Goal: Task Accomplishment & Management: Manage account settings

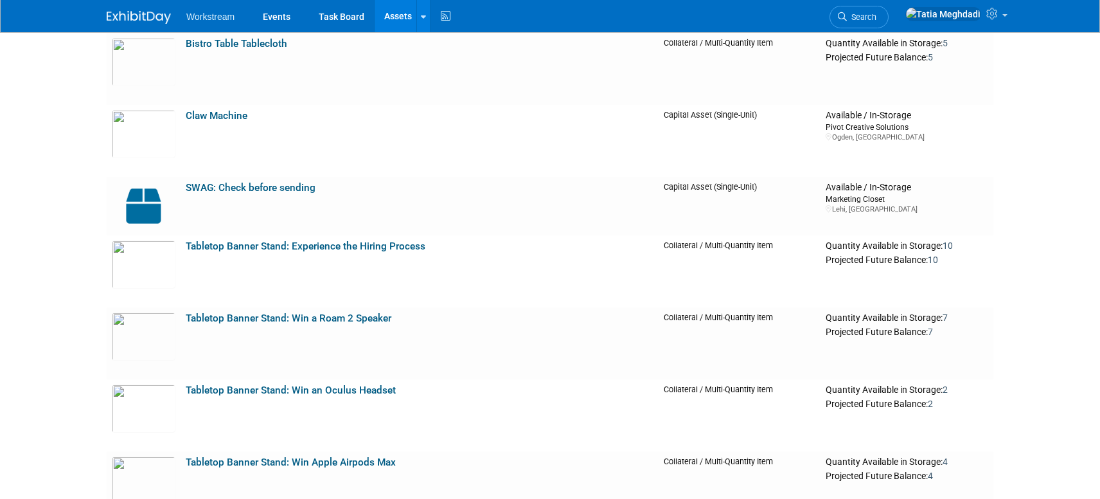
scroll to position [844, 0]
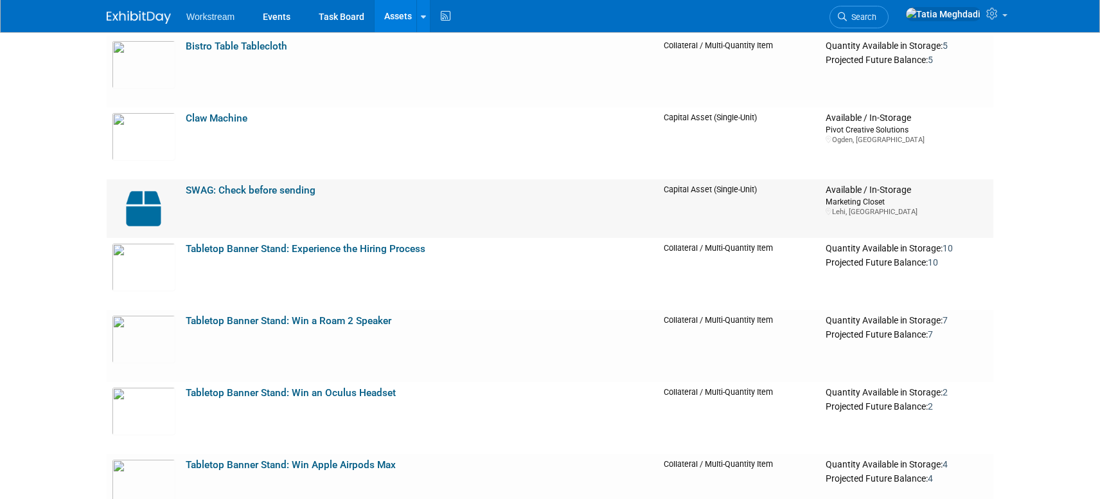
click at [256, 193] on link "SWAG: Check before sending" at bounding box center [251, 190] width 130 height 12
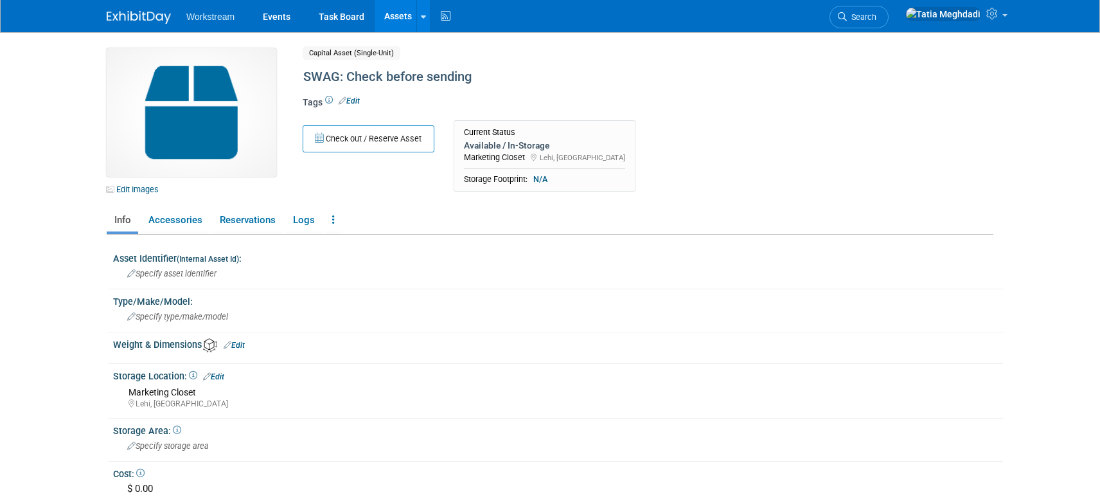
click at [360, 103] on link "Edit" at bounding box center [349, 100] width 21 height 9
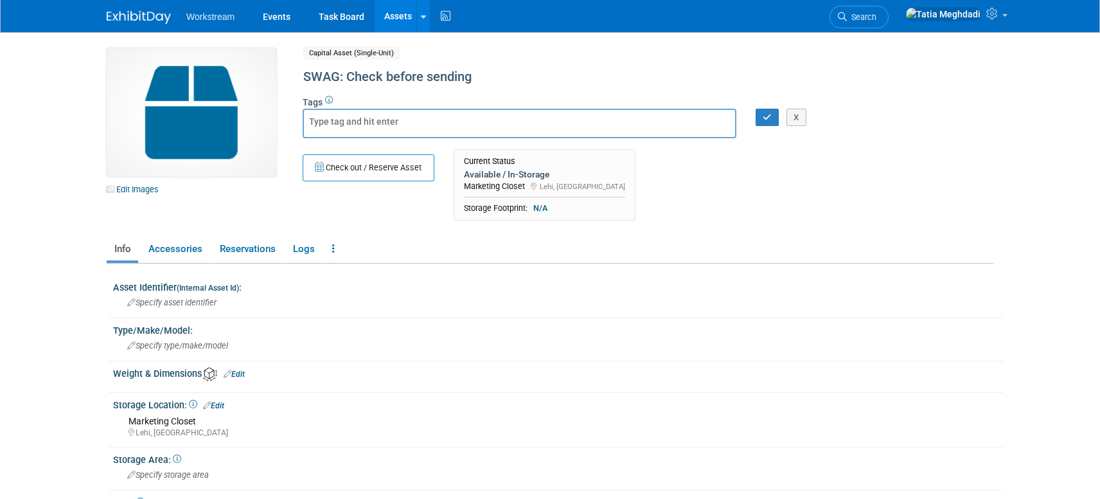
click at [474, 55] on div "Capital Asset (Single-Unit) Shared" at bounding box center [595, 53] width 585 height 10
click at [801, 109] on button "X" at bounding box center [796, 118] width 20 height 18
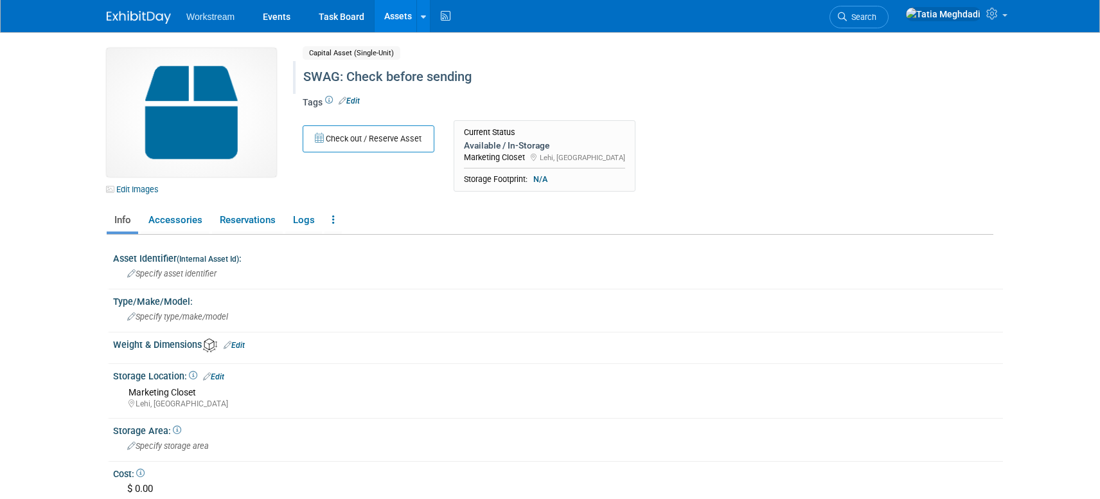
click at [365, 72] on div "SWAG: Check before sending" at bounding box center [593, 77] width 589 height 23
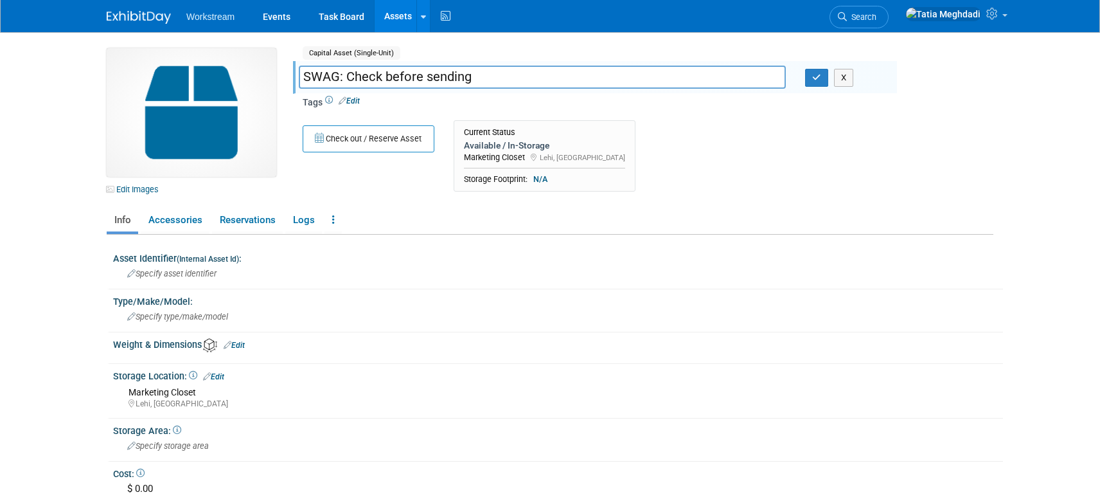
drag, startPoint x: 483, startPoint y: 76, endPoint x: 297, endPoint y: 78, distance: 186.3
click at [297, 78] on div "SWAG: Check before sending" at bounding box center [542, 78] width 506 height 19
type input "Swag: Mints"
click at [812, 81] on icon "button" at bounding box center [816, 77] width 9 height 8
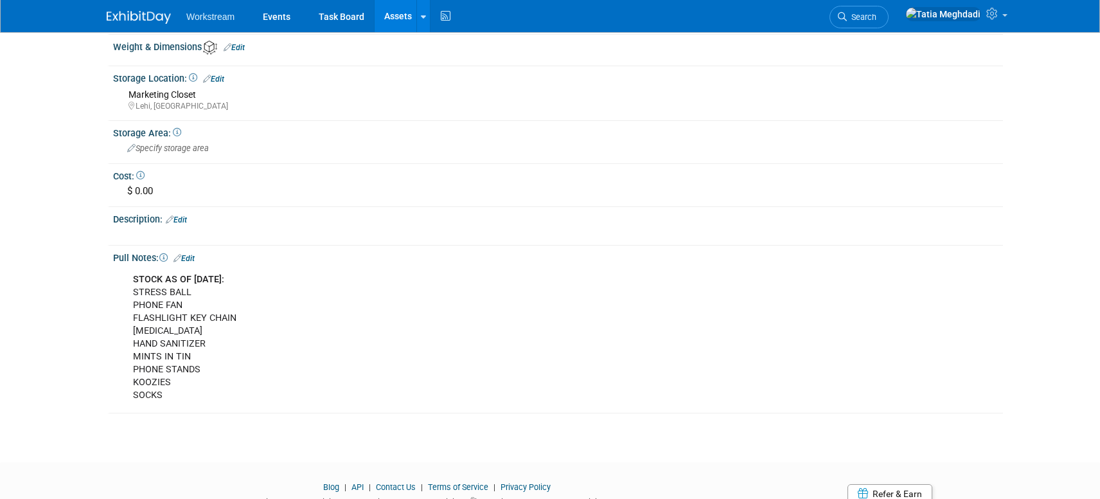
scroll to position [333, 0]
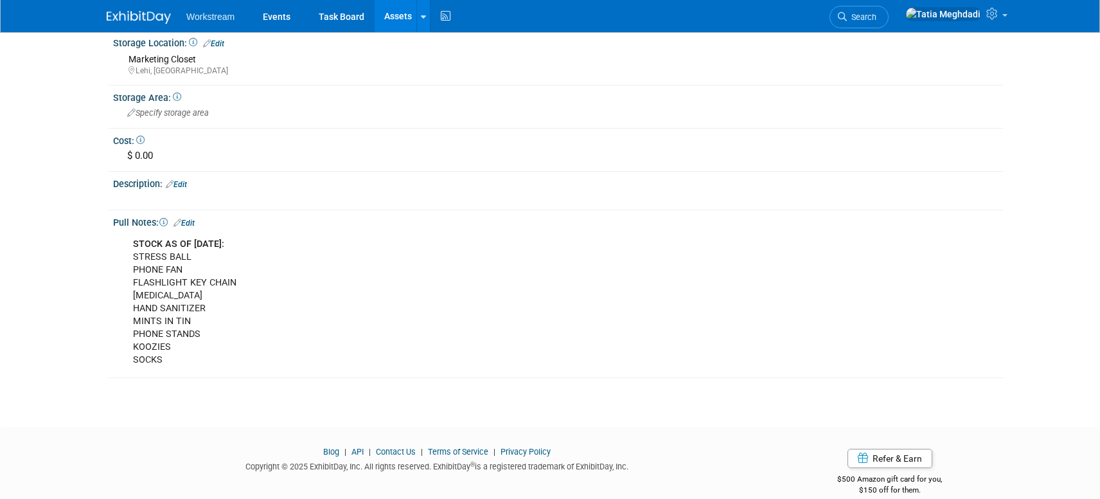
click at [190, 220] on link "Edit" at bounding box center [183, 222] width 21 height 9
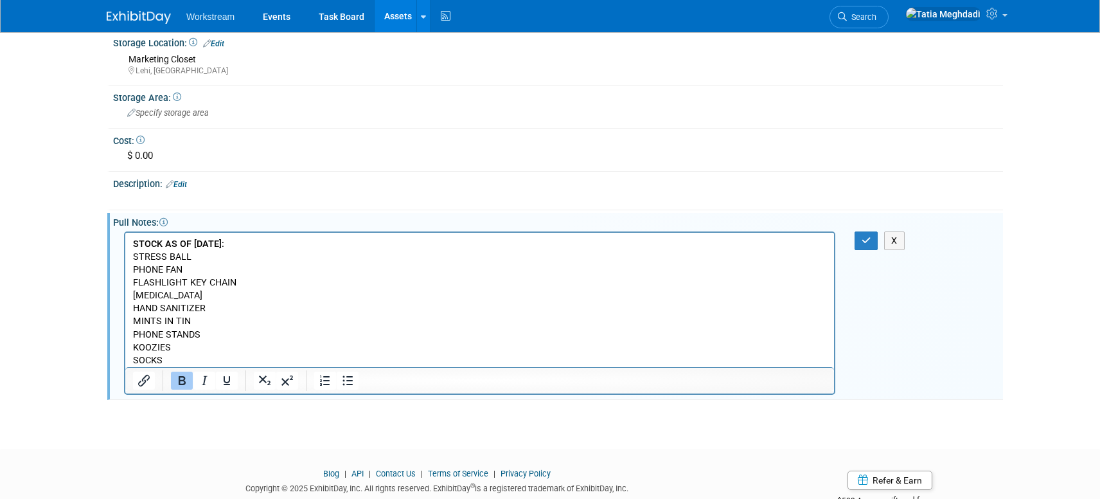
scroll to position [0, 0]
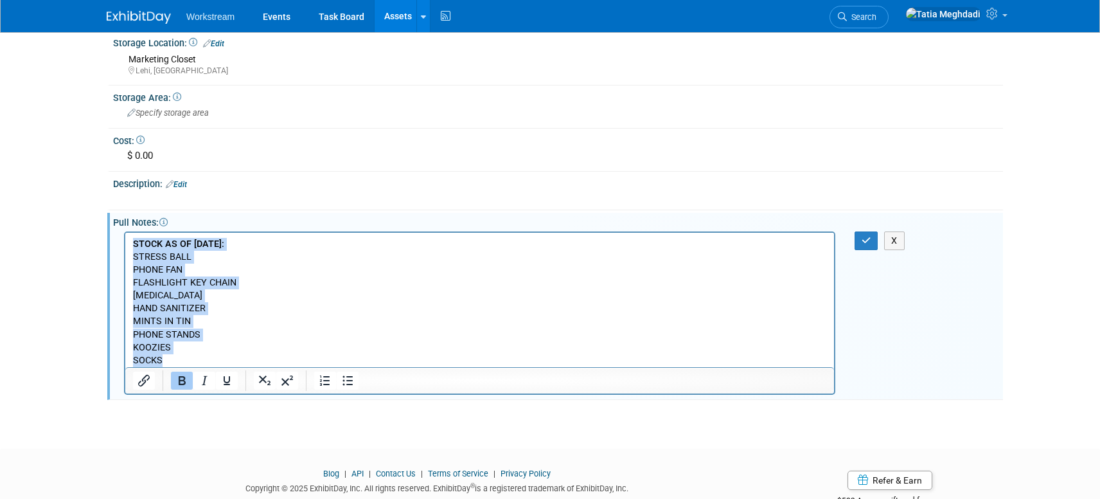
drag, startPoint x: 168, startPoint y: 357, endPoint x: 232, endPoint y: 468, distance: 128.4
click at [125, 236] on html "STOCK AS OF [DATE]: STRESS BALL PHONE FAN FLASHLIGHT KEY CHAIN [MEDICAL_DATA] H…" at bounding box center [479, 299] width 709 height 134
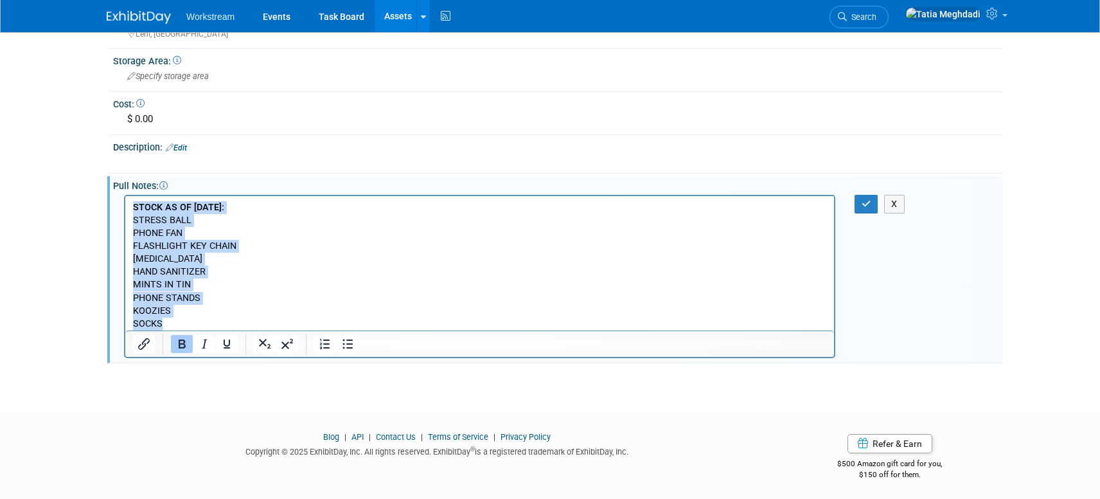
scroll to position [371, 0]
copy p "STOCK AS OF [DATE]: STRESS BALL PHONE FAN FLASHLIGHT KEY CHAIN [MEDICAL_DATA] H…"
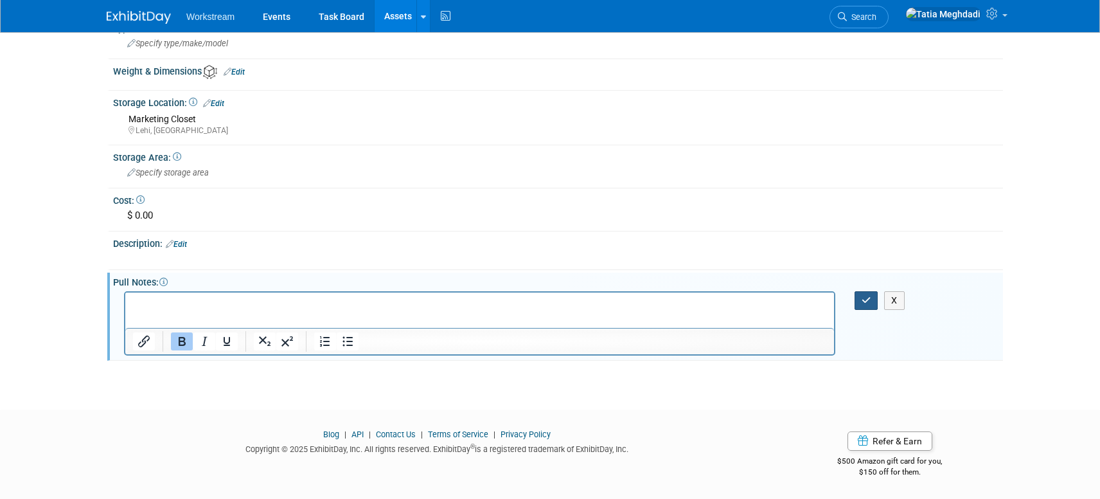
click at [864, 299] on icon "button" at bounding box center [867, 300] width 10 height 9
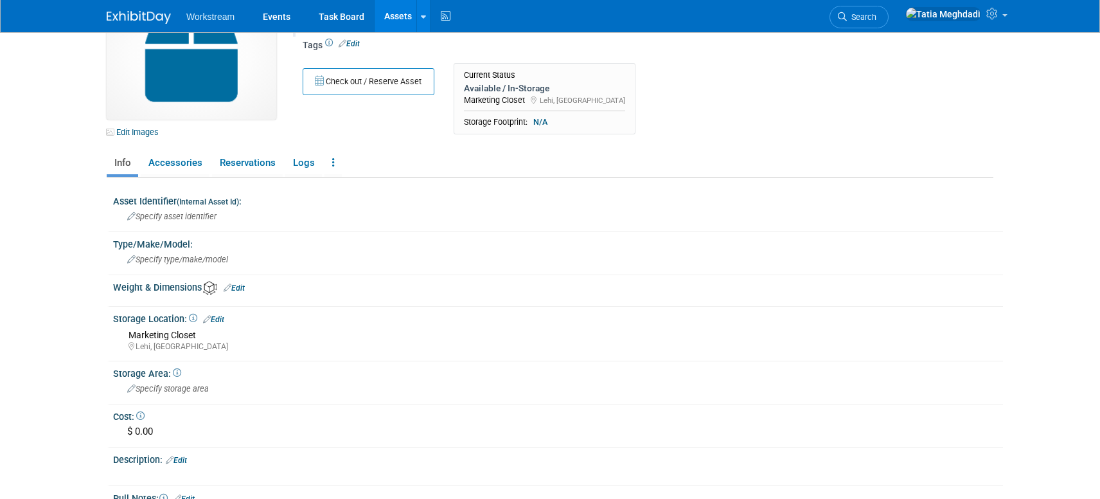
scroll to position [0, 0]
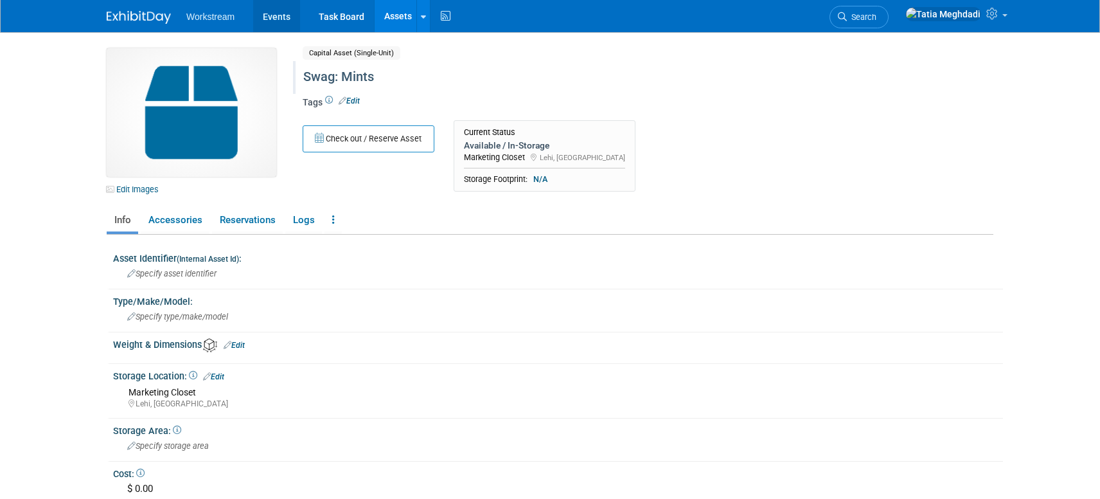
click at [281, 16] on link "Events" at bounding box center [276, 16] width 47 height 32
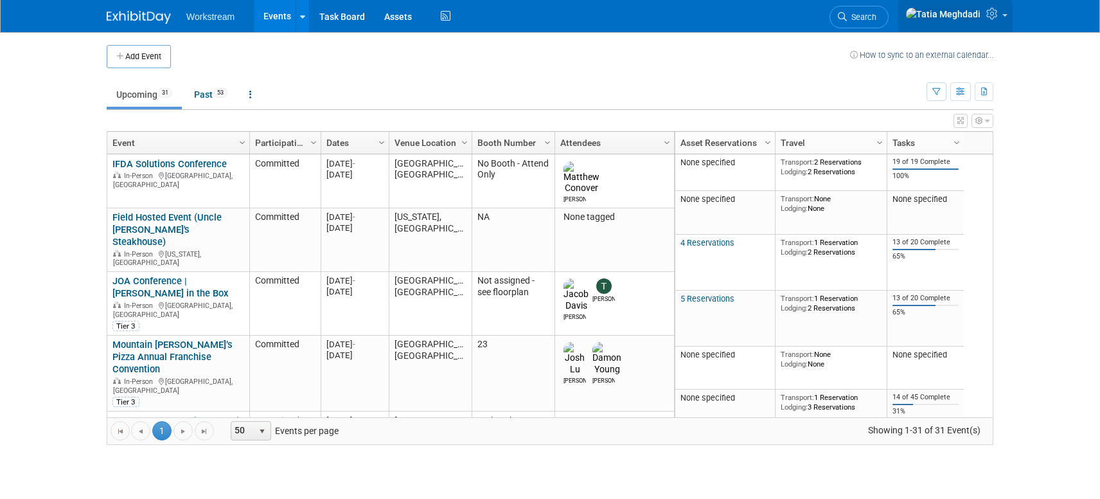
click at [1008, 18] on link at bounding box center [955, 16] width 114 height 32
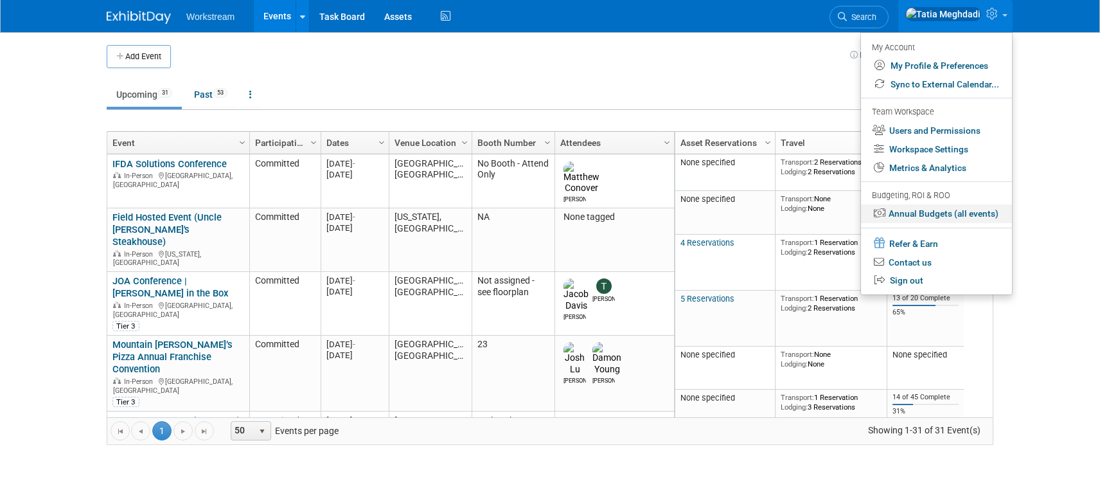
click at [942, 214] on link "Annual Budgets (all events)" at bounding box center [936, 213] width 151 height 19
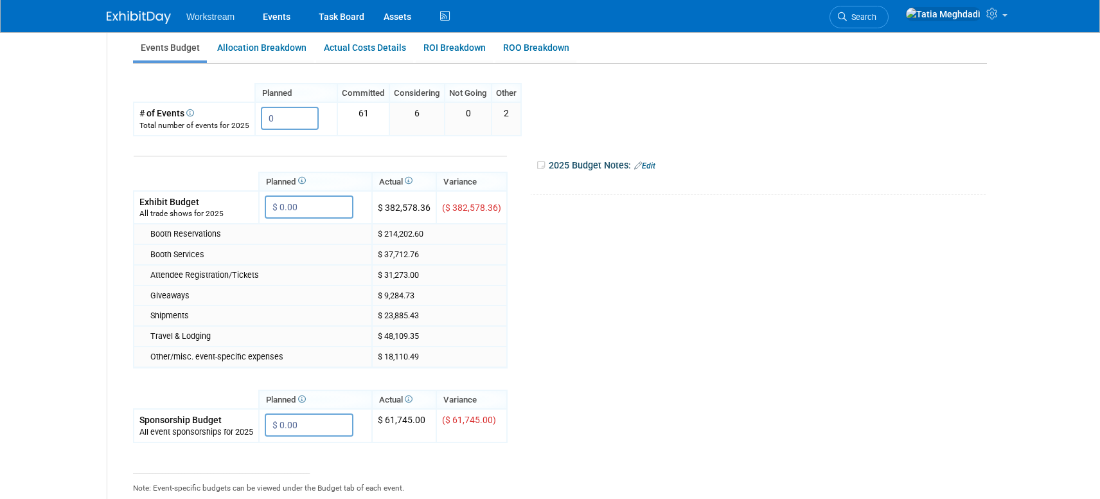
scroll to position [229, 0]
